Goal: Navigation & Orientation: Go to known website

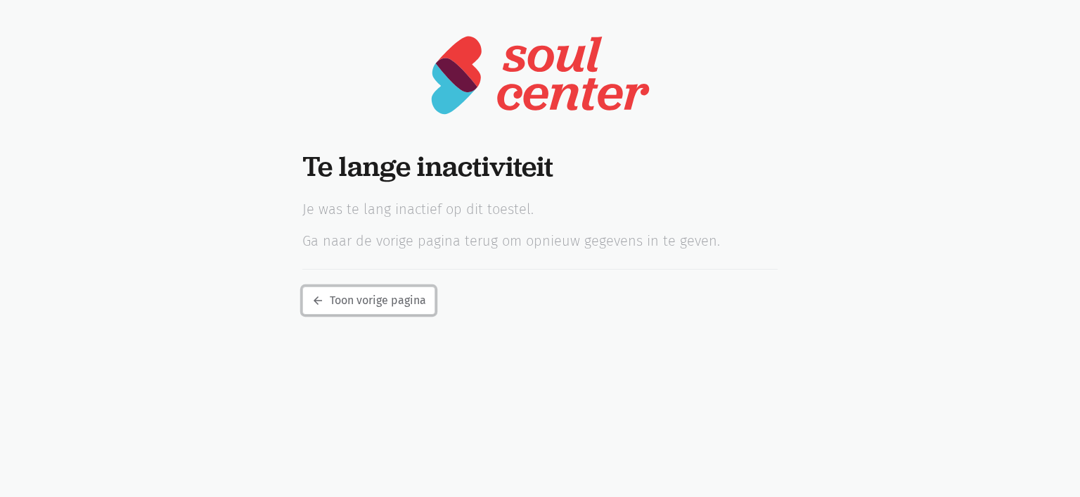
click at [374, 295] on link "arrow_back Toon vorige pagina" at bounding box center [368, 300] width 133 height 28
click at [385, 300] on link "arrow_back Toon vorige pagina" at bounding box center [368, 300] width 133 height 28
click at [397, 306] on link "arrow_back Toon vorige pagina" at bounding box center [368, 300] width 133 height 28
